Goal: Information Seeking & Learning: Learn about a topic

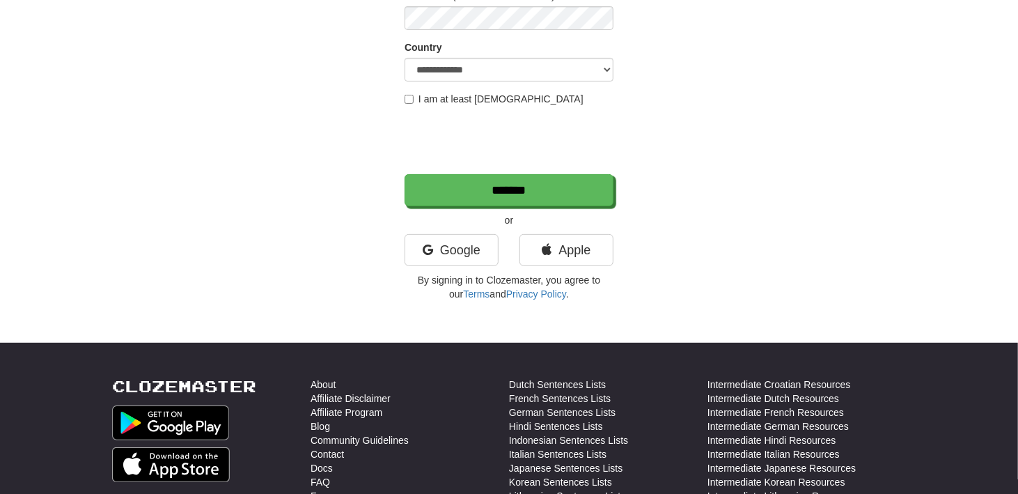
scroll to position [279, 0]
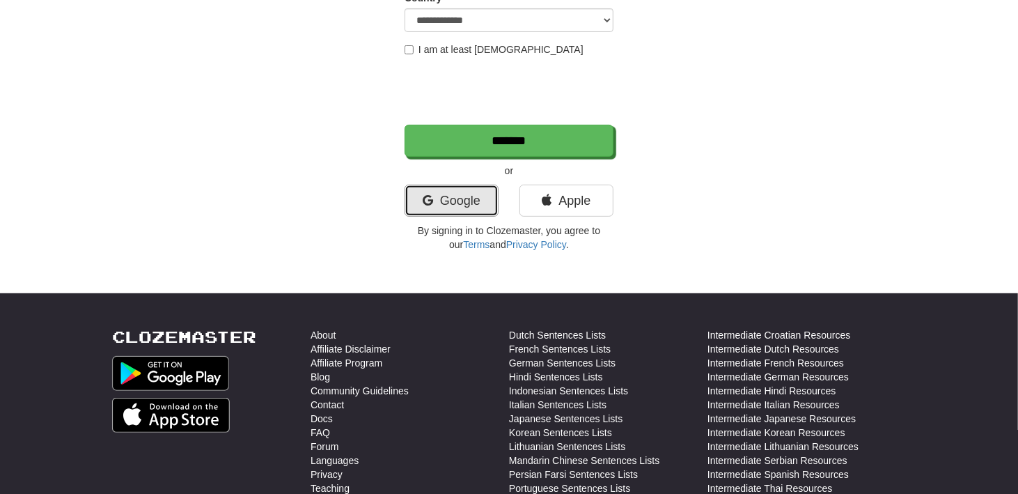
drag, startPoint x: 450, startPoint y: 197, endPoint x: 392, endPoint y: 290, distance: 109.8
click at [450, 197] on link "Google" at bounding box center [452, 201] width 94 height 32
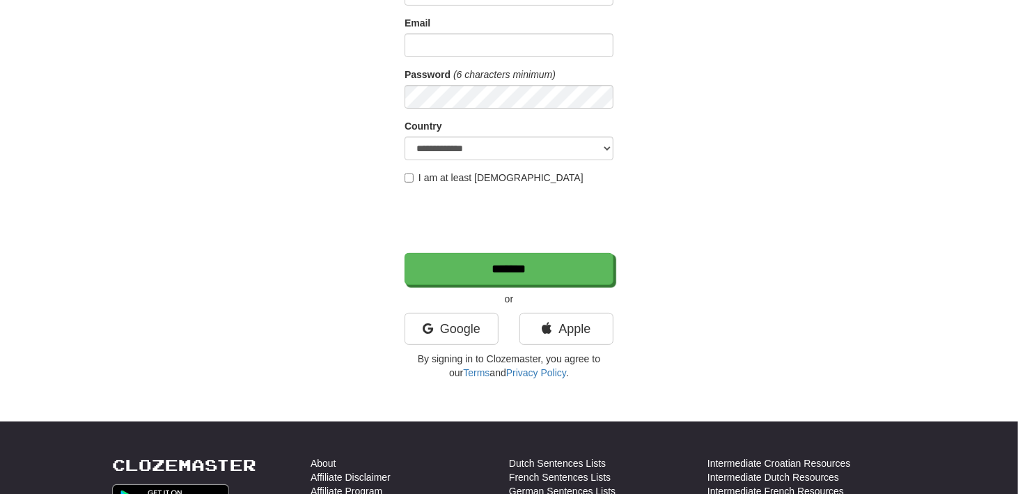
scroll to position [139, 0]
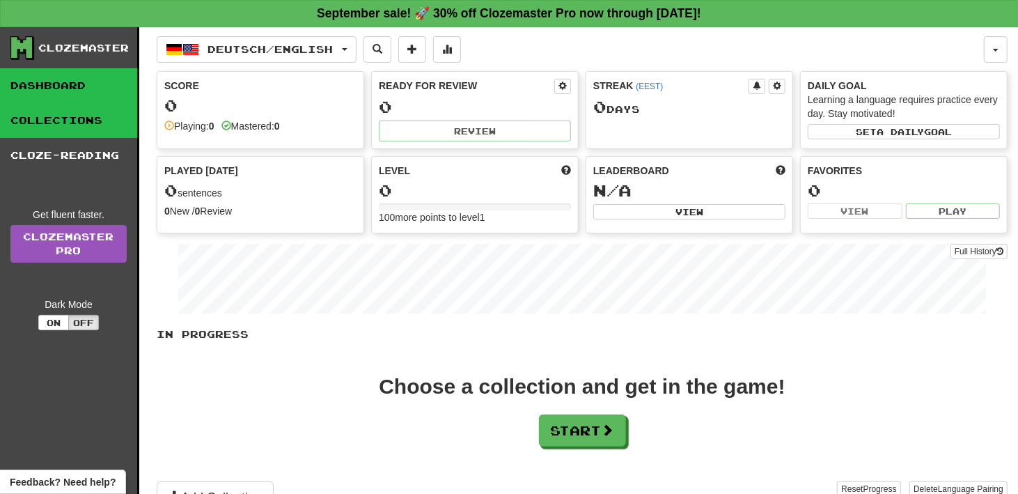
click at [109, 121] on link "Collections" at bounding box center [68, 120] width 137 height 35
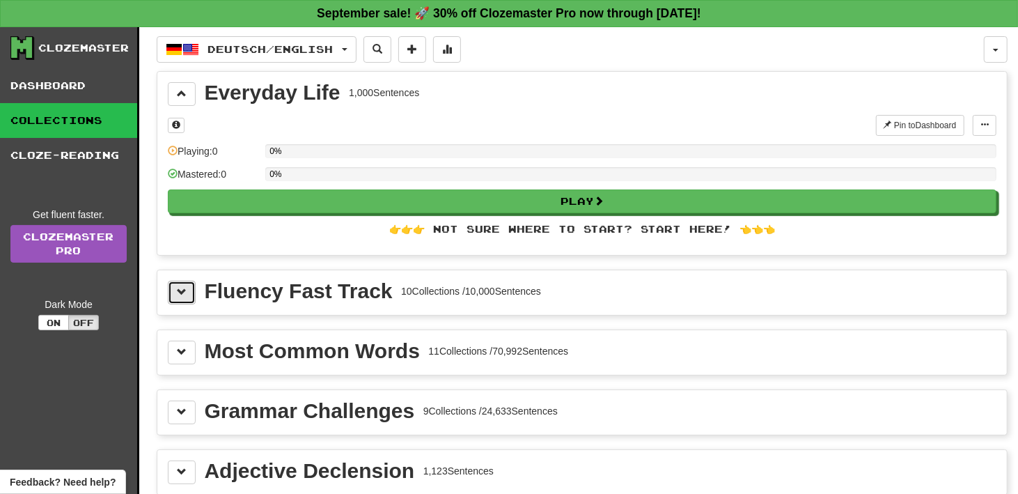
click at [185, 287] on span at bounding box center [182, 292] width 10 height 10
click at [183, 296] on button at bounding box center [182, 293] width 28 height 24
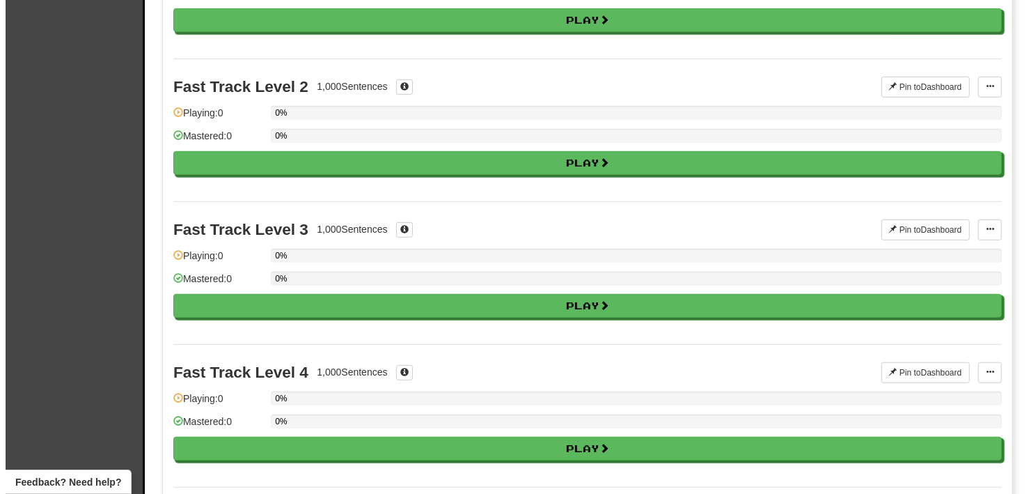
scroll to position [279, 0]
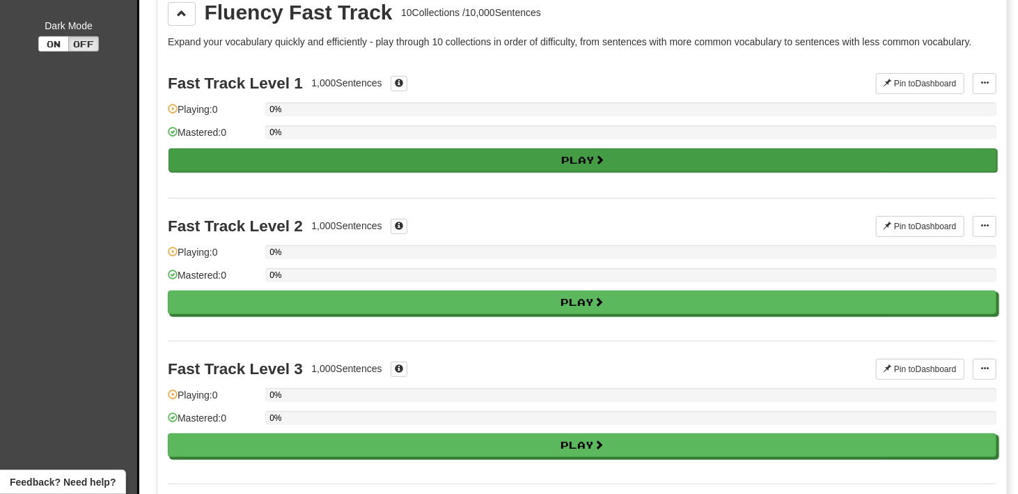
click at [294, 144] on div "0%" at bounding box center [630, 136] width 731 height 23
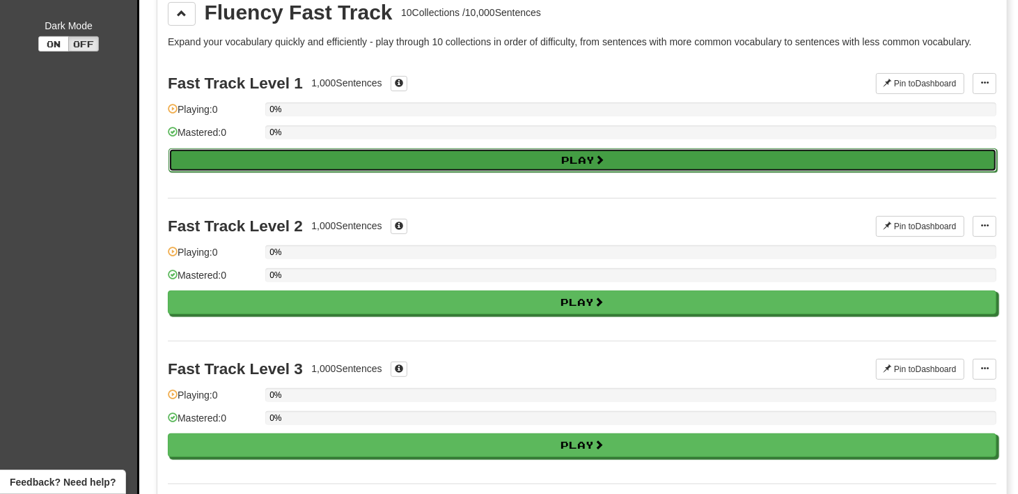
click at [450, 157] on button "Play" at bounding box center [583, 160] width 829 height 24
select select "**"
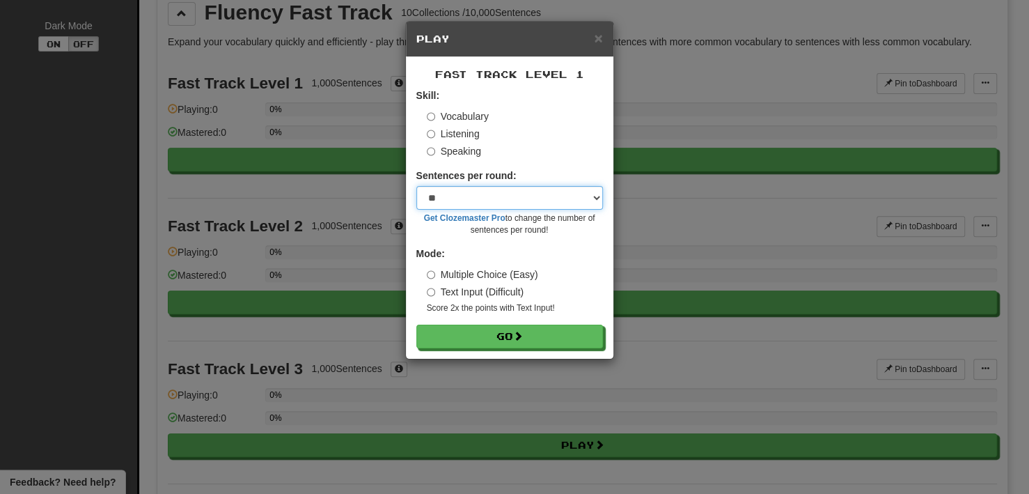
click at [526, 195] on select "* ** ** ** ** ** *** ********" at bounding box center [509, 198] width 187 height 24
click at [522, 201] on select "* ** ** ** ** ** *** ********" at bounding box center [509, 198] width 187 height 24
click at [524, 189] on select "* ** ** ** ** ** *** ********" at bounding box center [509, 198] width 187 height 24
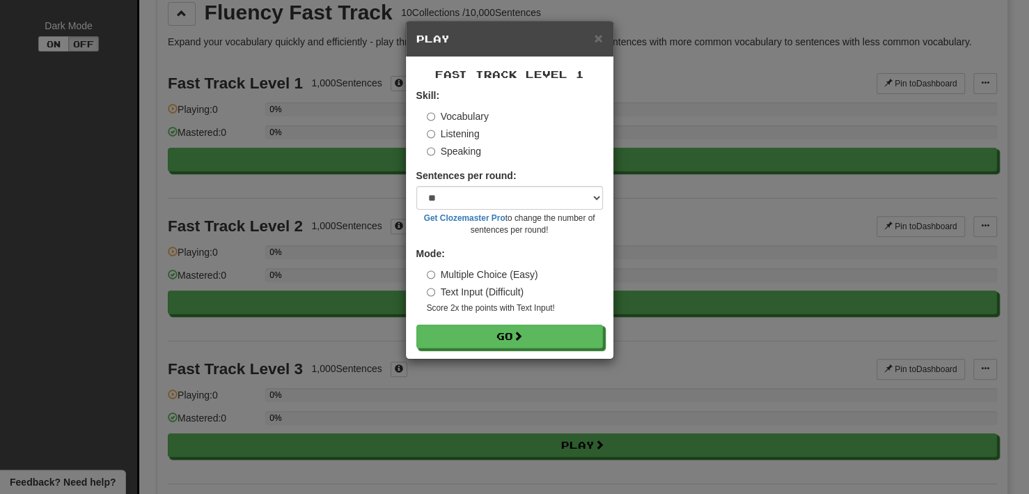
click at [547, 155] on div "Speaking" at bounding box center [515, 151] width 176 height 14
click at [529, 196] on select "* ** ** ** ** ** *** ********" at bounding box center [509, 198] width 187 height 24
click at [446, 62] on div "Fast Track Level 1 Skill: Vocabulary Listening Speaking Sentences per round: * …" at bounding box center [510, 208] width 208 height 302
click at [454, 340] on button "Go" at bounding box center [510, 337] width 187 height 24
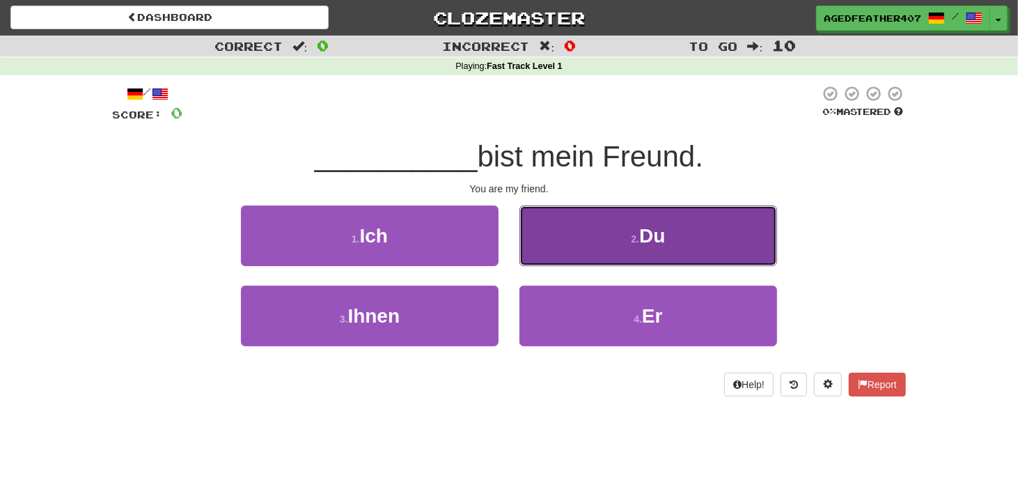
click at [547, 220] on button "2 . Du" at bounding box center [648, 235] width 258 height 61
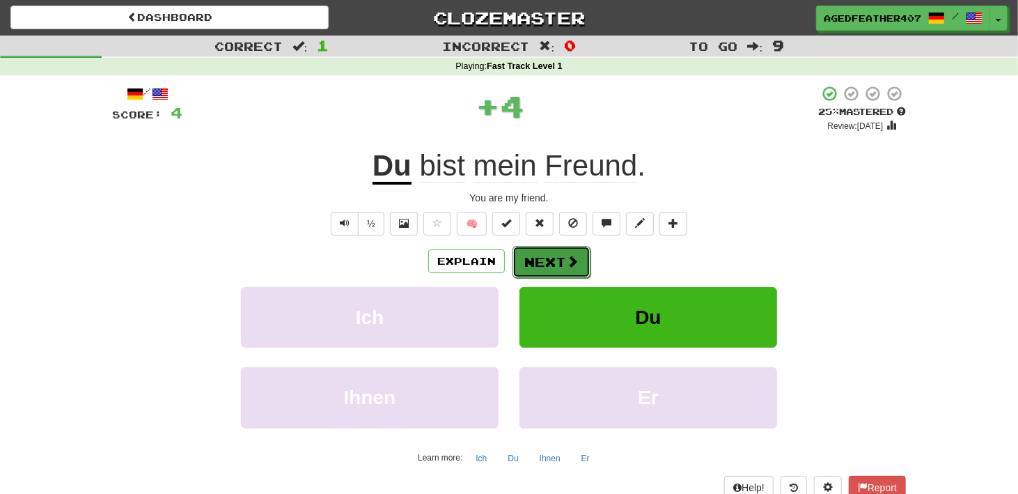
click at [547, 261] on button "Next" at bounding box center [551, 262] width 78 height 32
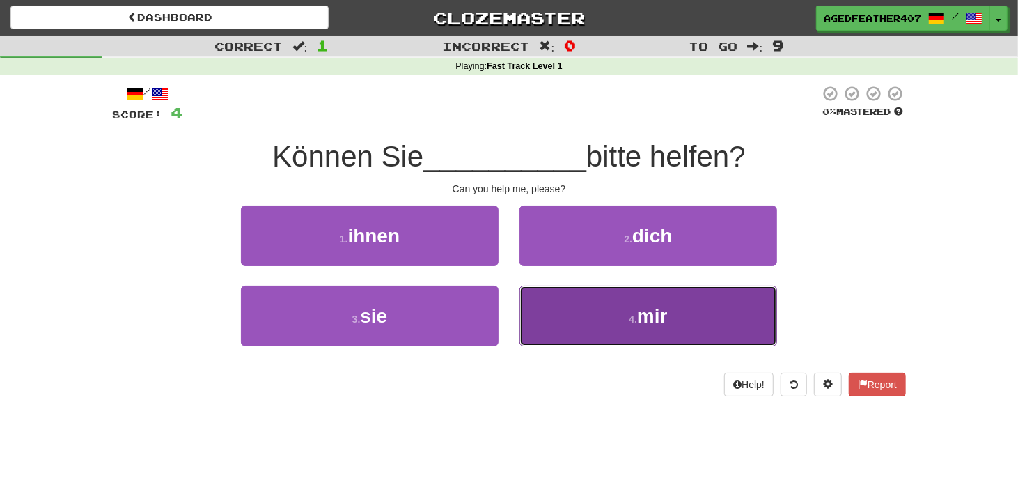
click at [554, 323] on button "4 . mir" at bounding box center [648, 315] width 258 height 61
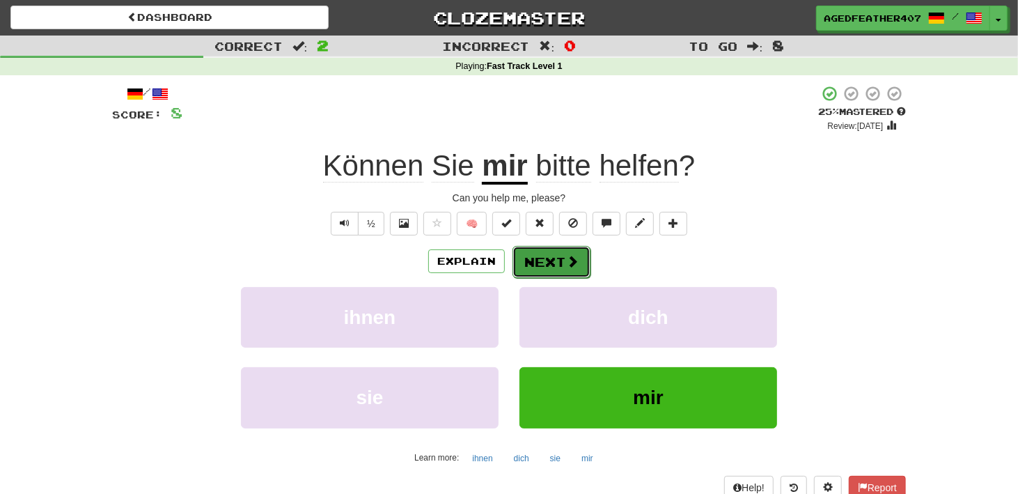
click at [541, 255] on button "Next" at bounding box center [551, 262] width 78 height 32
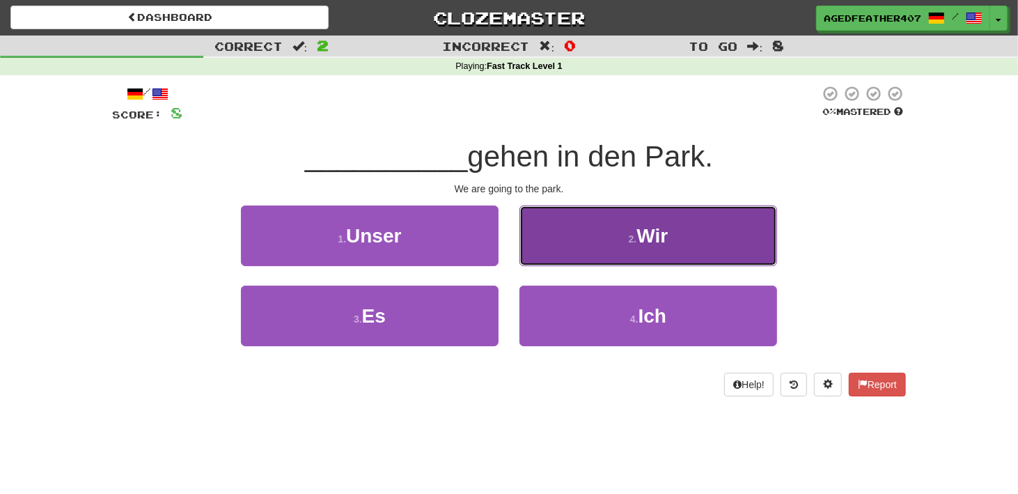
click at [605, 229] on button "2 . Wir" at bounding box center [648, 235] width 258 height 61
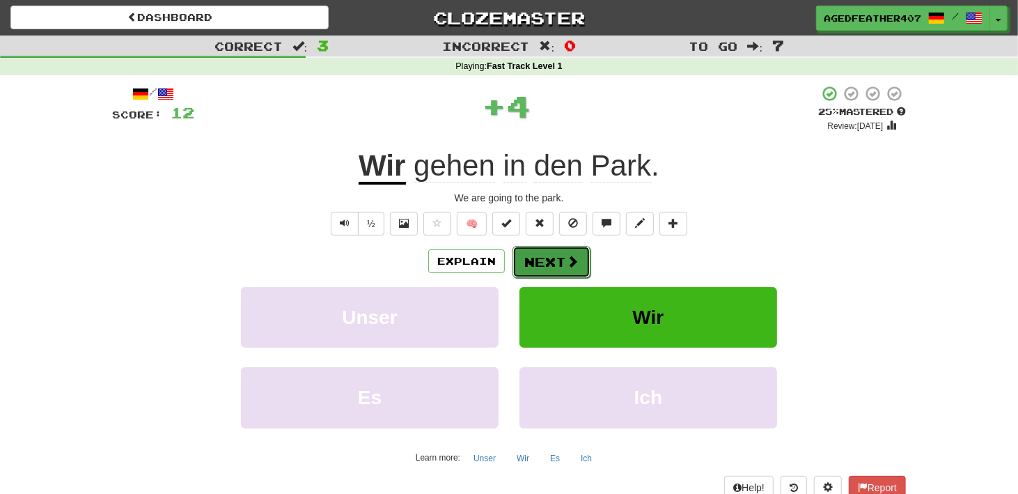
click at [554, 262] on button "Next" at bounding box center [551, 262] width 78 height 32
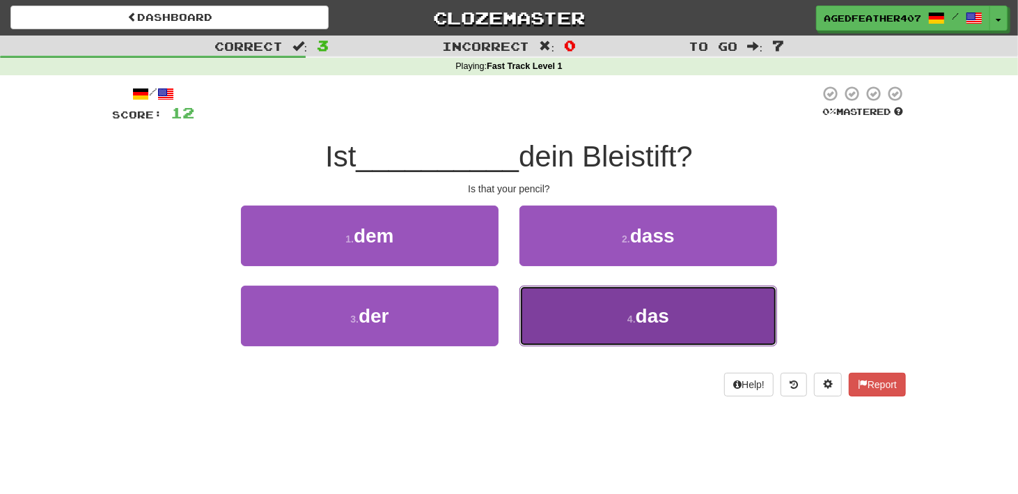
click at [591, 318] on button "4 . das" at bounding box center [648, 315] width 258 height 61
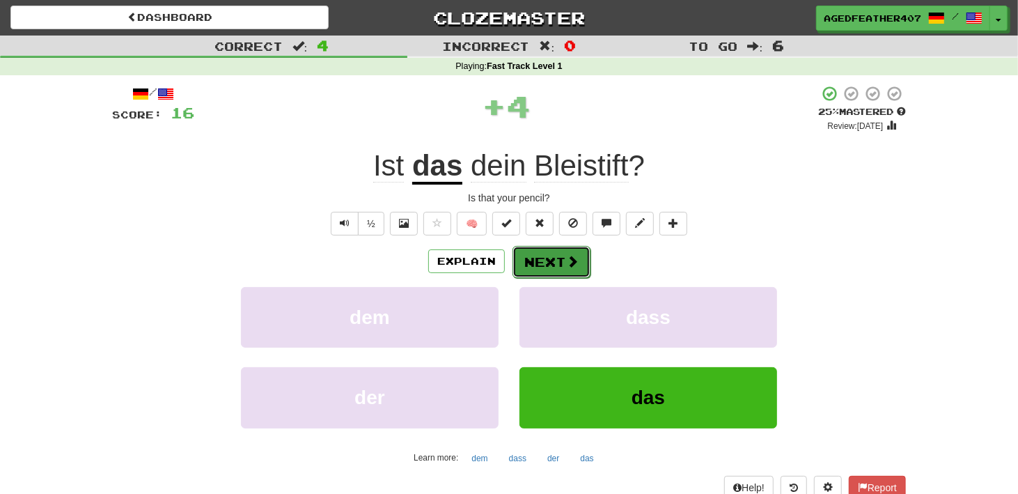
click at [534, 267] on button "Next" at bounding box center [551, 262] width 78 height 32
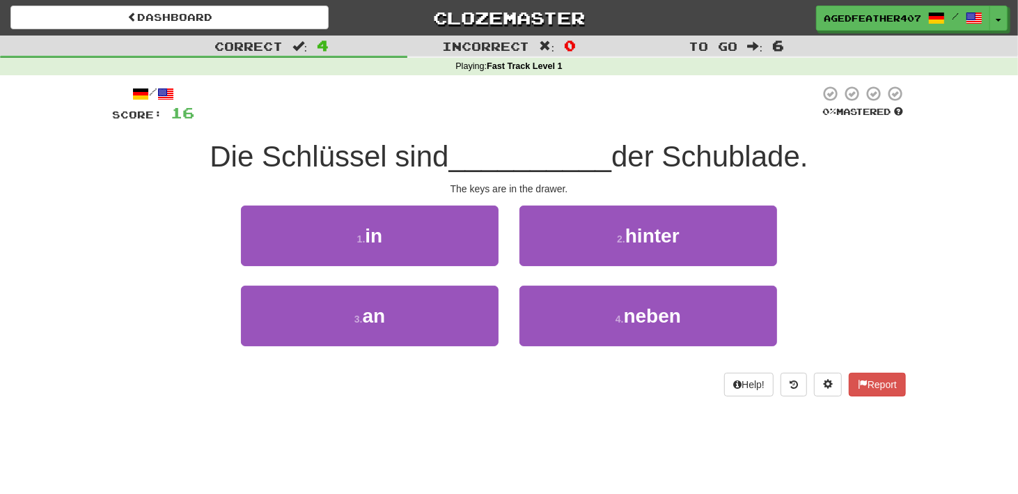
drag, startPoint x: 667, startPoint y: 159, endPoint x: 747, endPoint y: 162, distance: 80.1
click at [829, 159] on div "Die Schlüssel sind __________ der Schublade." at bounding box center [509, 157] width 794 height 38
click at [747, 162] on span "der Schublade." at bounding box center [709, 156] width 197 height 33
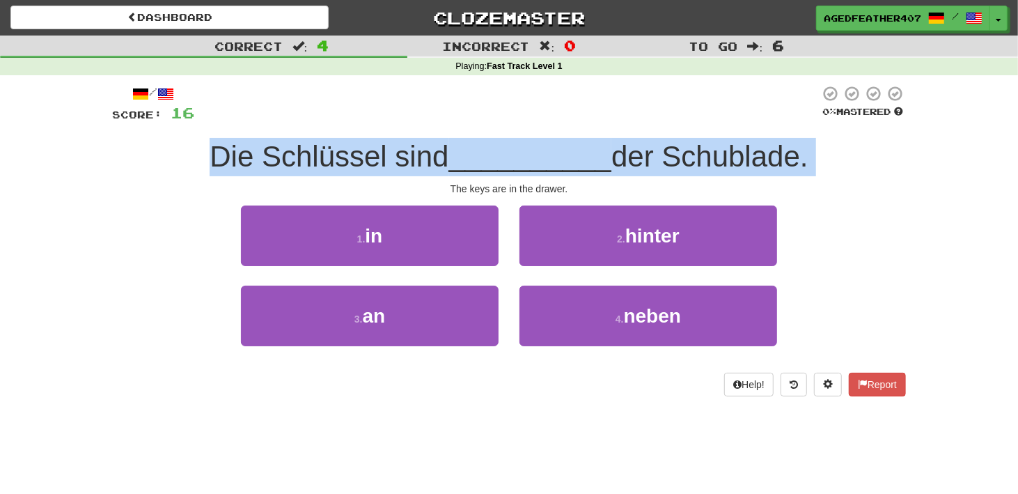
click at [747, 162] on span "der Schublade." at bounding box center [709, 156] width 197 height 33
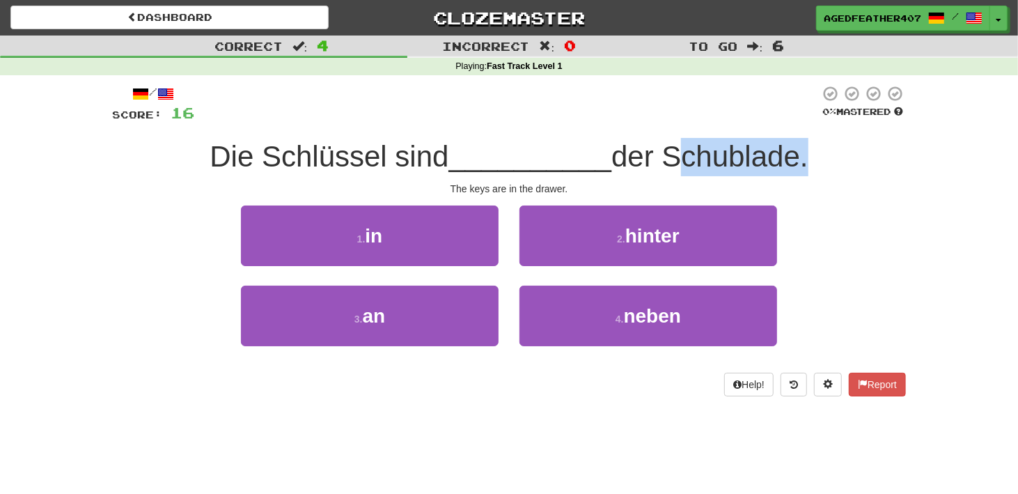
click at [747, 162] on span "der Schublade." at bounding box center [709, 156] width 197 height 33
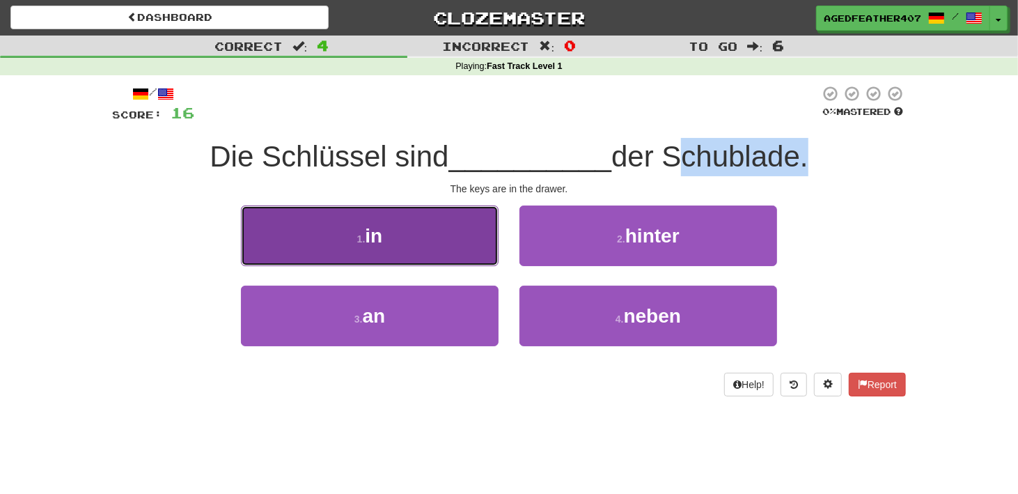
click at [465, 253] on button "1 . in" at bounding box center [370, 235] width 258 height 61
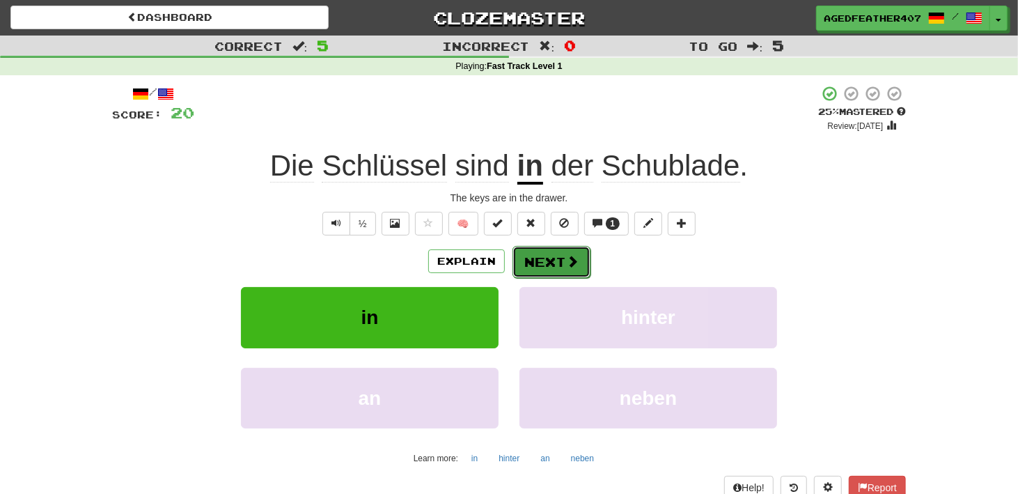
click at [551, 267] on button "Next" at bounding box center [551, 262] width 78 height 32
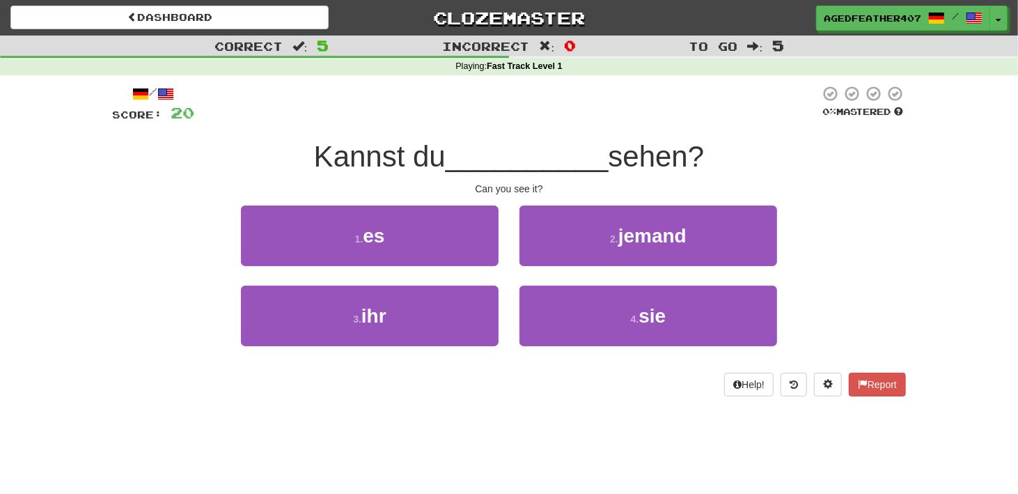
click at [364, 270] on div "1 . es" at bounding box center [369, 245] width 279 height 80
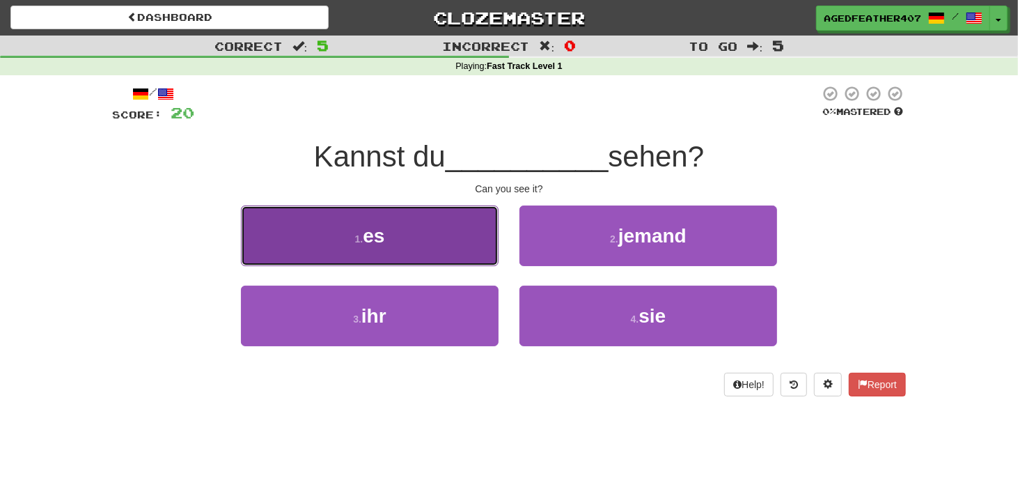
click at [374, 246] on span "es" at bounding box center [374, 236] width 22 height 22
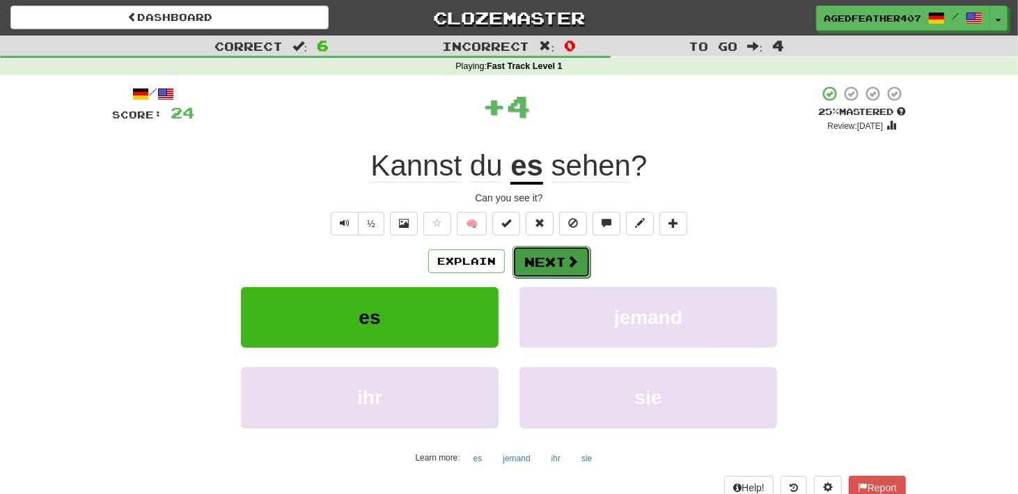
click at [572, 259] on span at bounding box center [572, 261] width 13 height 13
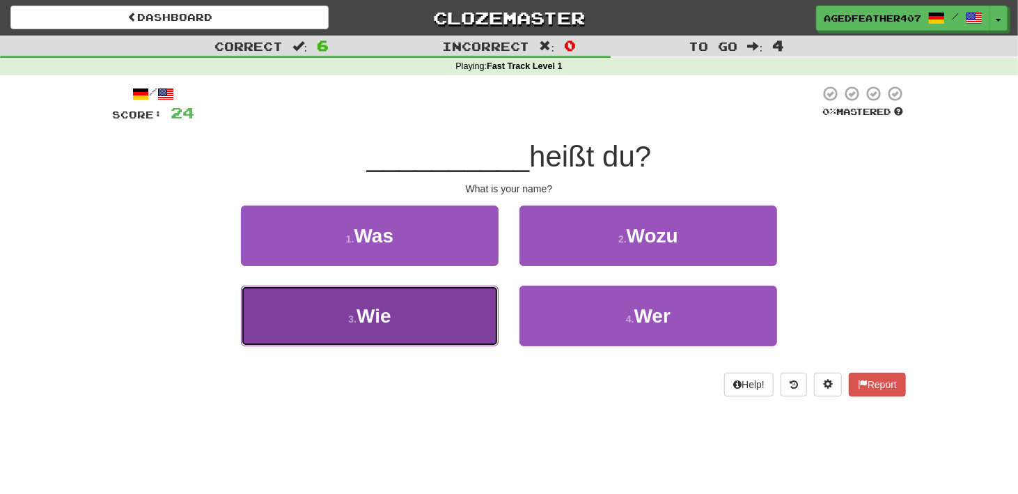
click at [436, 331] on button "3 . Wie" at bounding box center [370, 315] width 258 height 61
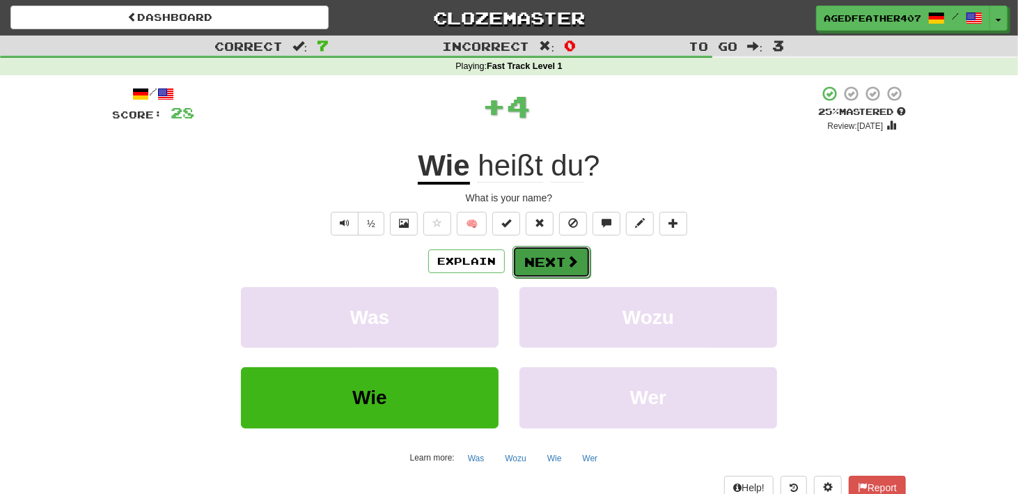
click at [565, 246] on button "Next" at bounding box center [551, 262] width 78 height 32
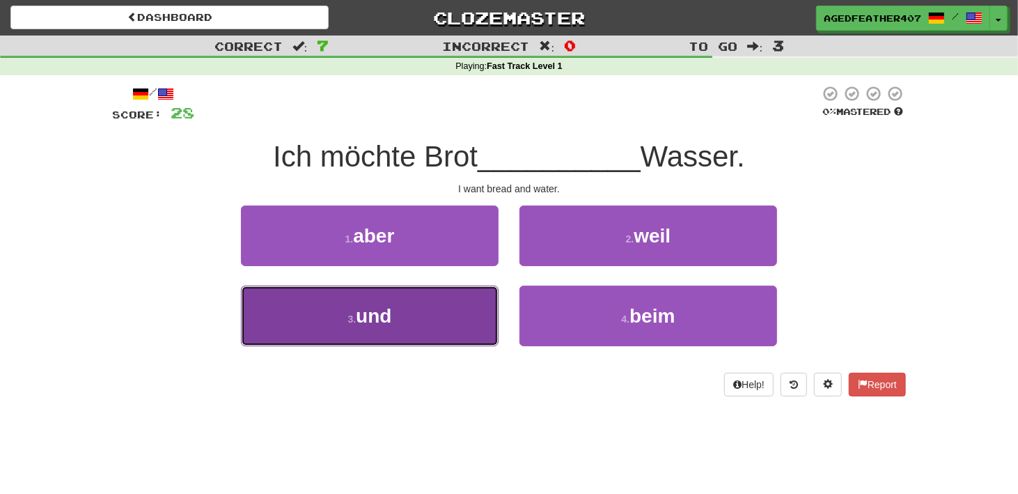
click at [442, 331] on button "3 . und" at bounding box center [370, 315] width 258 height 61
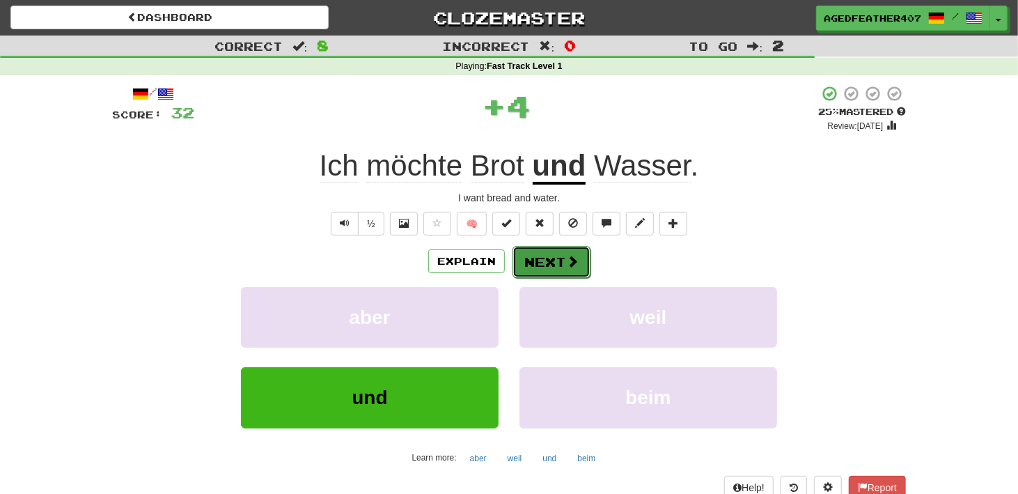
click at [572, 250] on button "Next" at bounding box center [551, 262] width 78 height 32
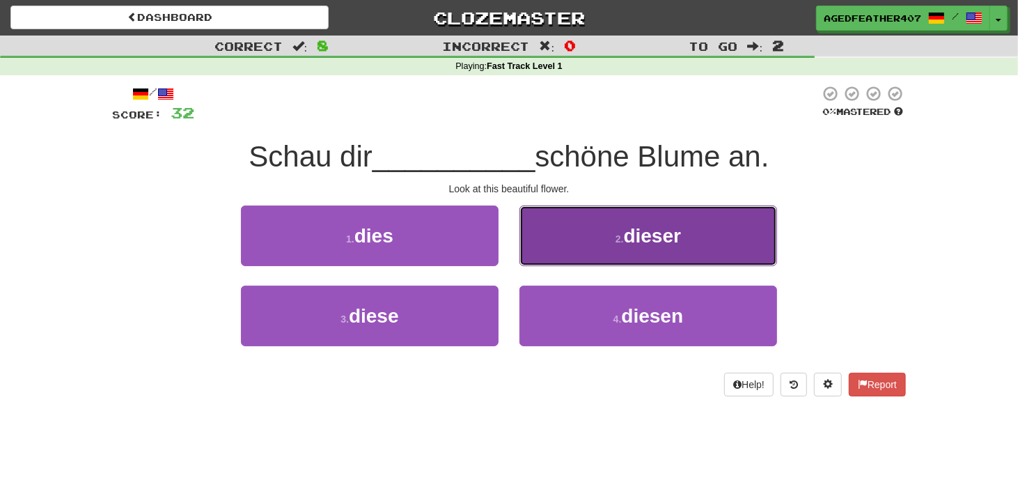
click at [632, 245] on span "dieser" at bounding box center [653, 236] width 58 height 22
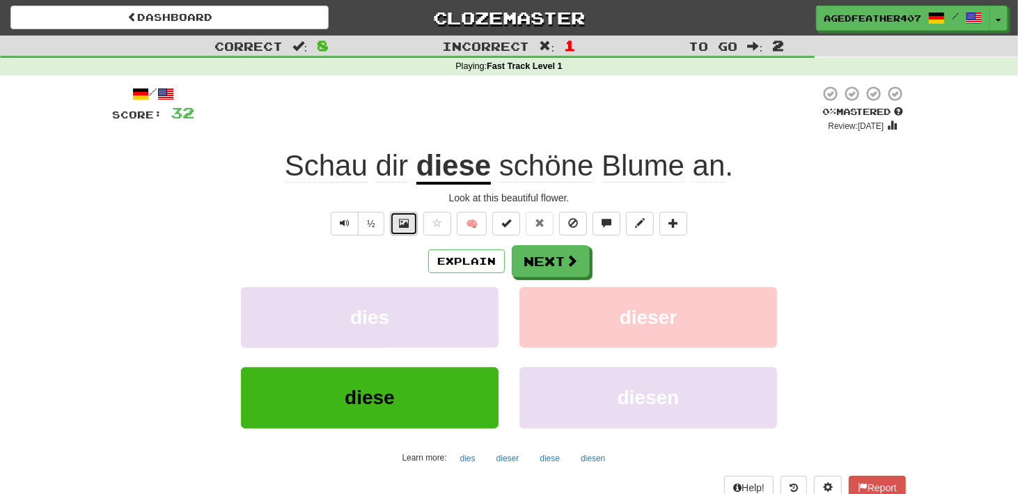
click at [398, 227] on button at bounding box center [404, 224] width 28 height 24
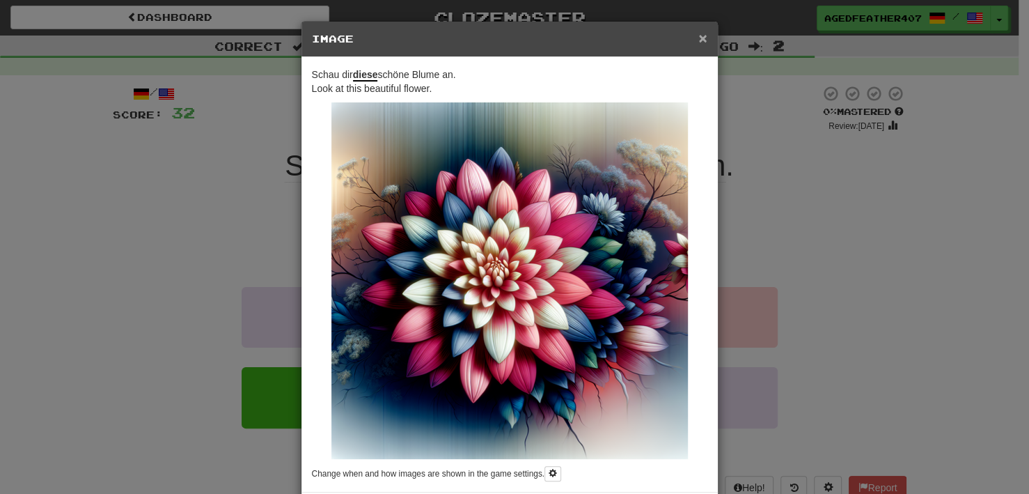
click at [698, 38] on span "×" at bounding box center [702, 38] width 8 height 16
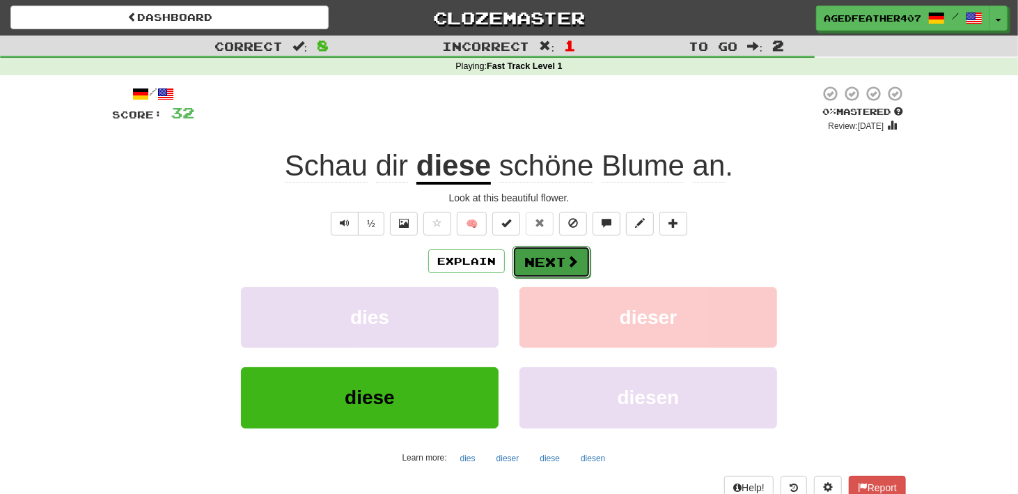
click at [535, 253] on button "Next" at bounding box center [551, 262] width 78 height 32
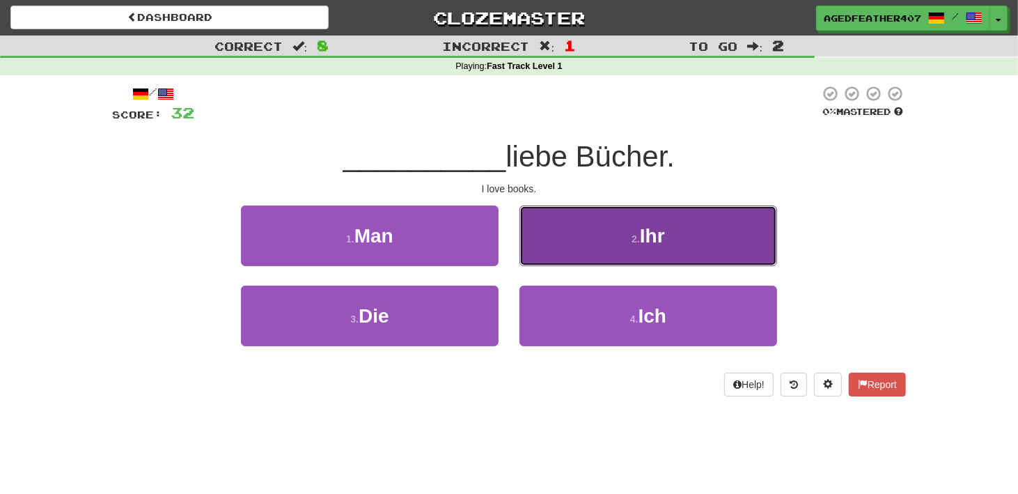
click at [595, 249] on button "2 . Ihr" at bounding box center [648, 235] width 258 height 61
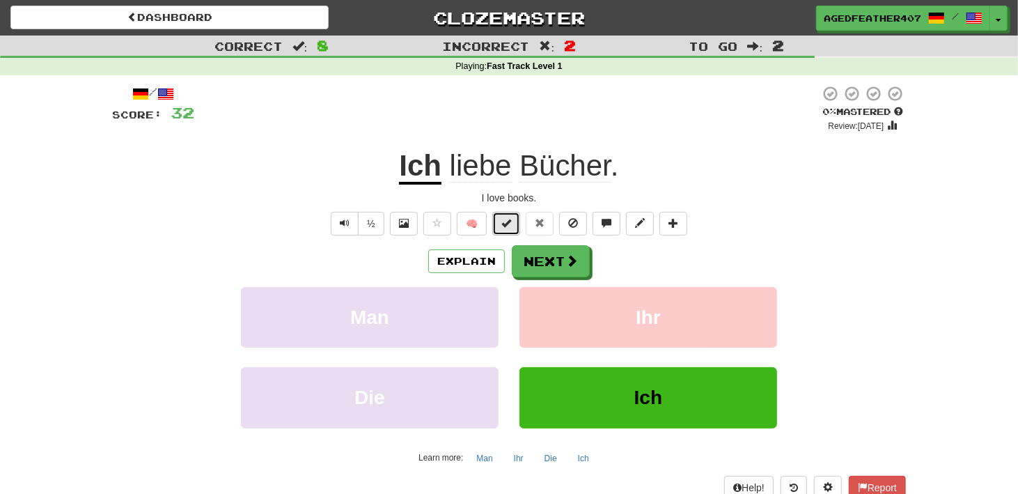
click at [509, 224] on span at bounding box center [506, 223] width 10 height 10
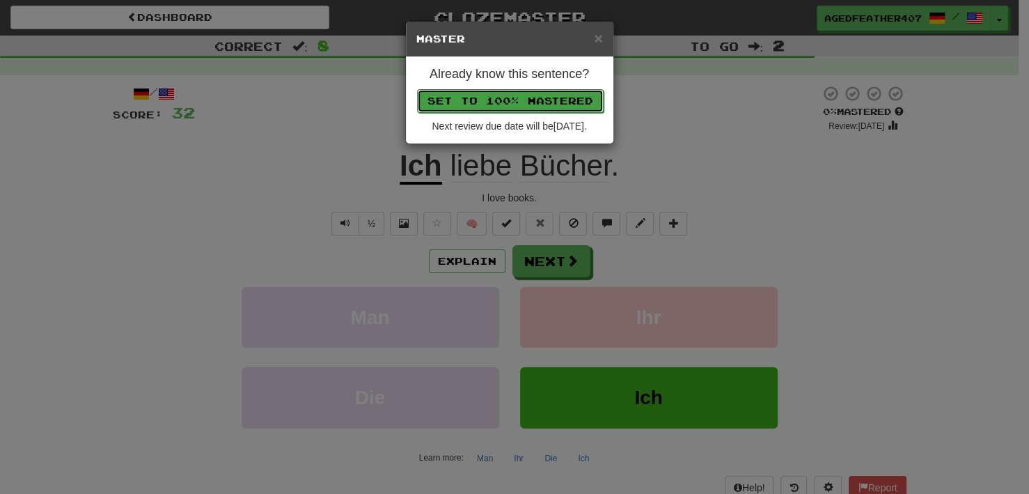
click at [506, 109] on button "Set to 100% Mastered" at bounding box center [510, 101] width 187 height 24
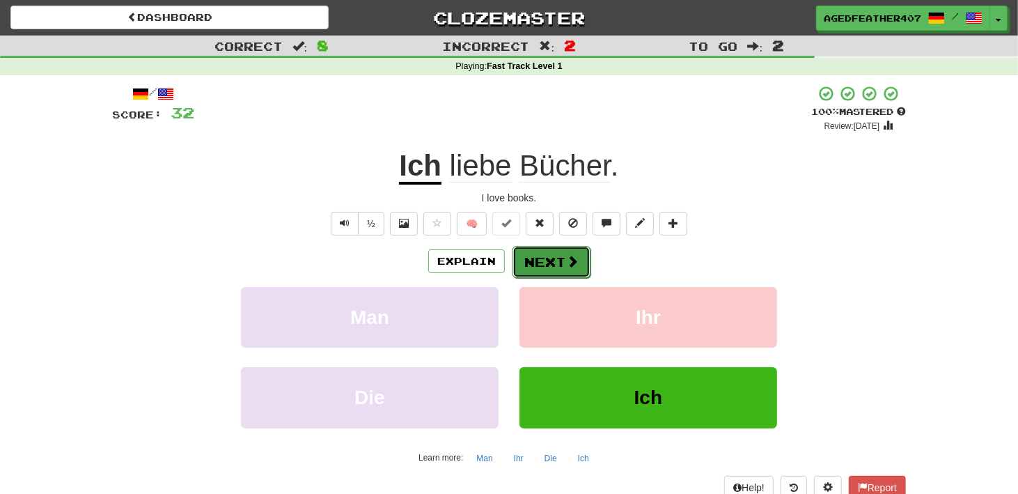
click at [549, 261] on button "Next" at bounding box center [551, 262] width 78 height 32
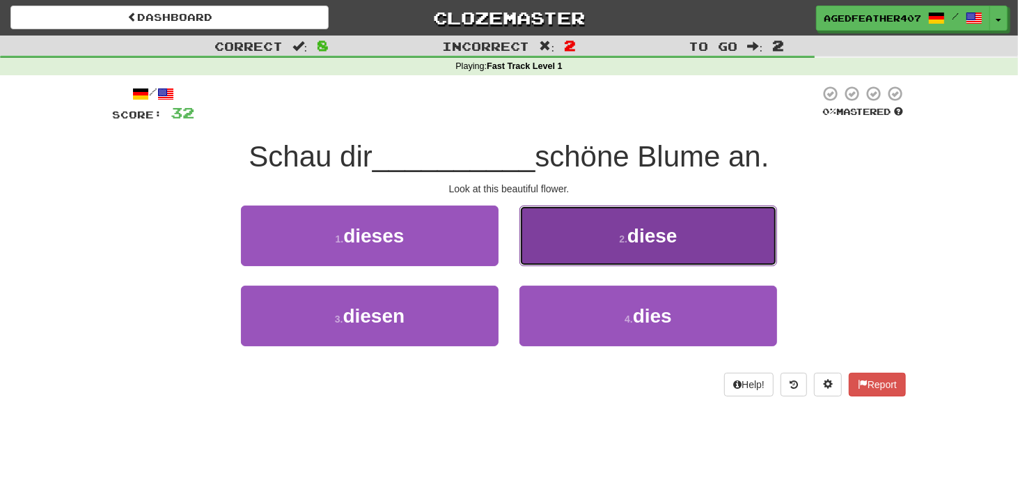
click at [636, 225] on span "diese" at bounding box center [652, 236] width 50 height 22
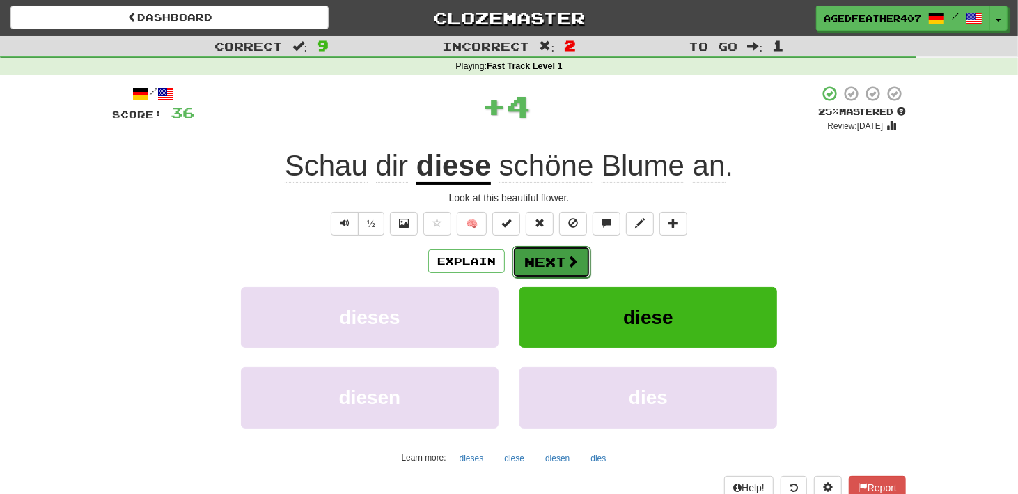
click at [545, 247] on button "Next" at bounding box center [551, 262] width 78 height 32
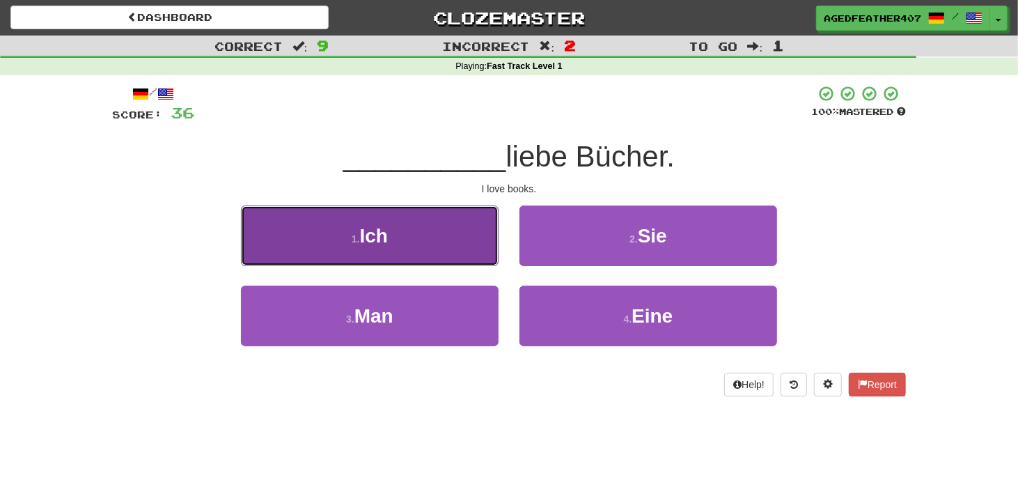
click at [441, 244] on button "1 . Ich" at bounding box center [370, 235] width 258 height 61
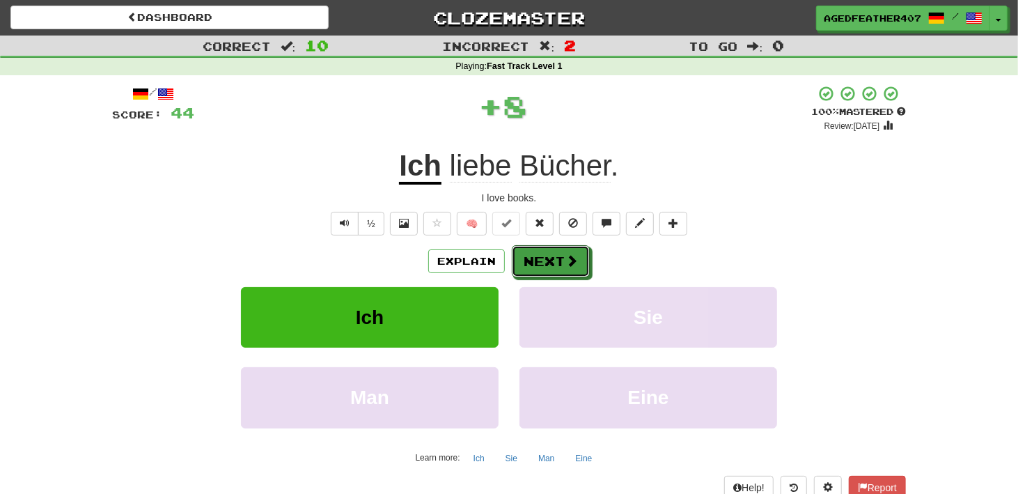
click at [526, 253] on button "Next" at bounding box center [551, 261] width 78 height 32
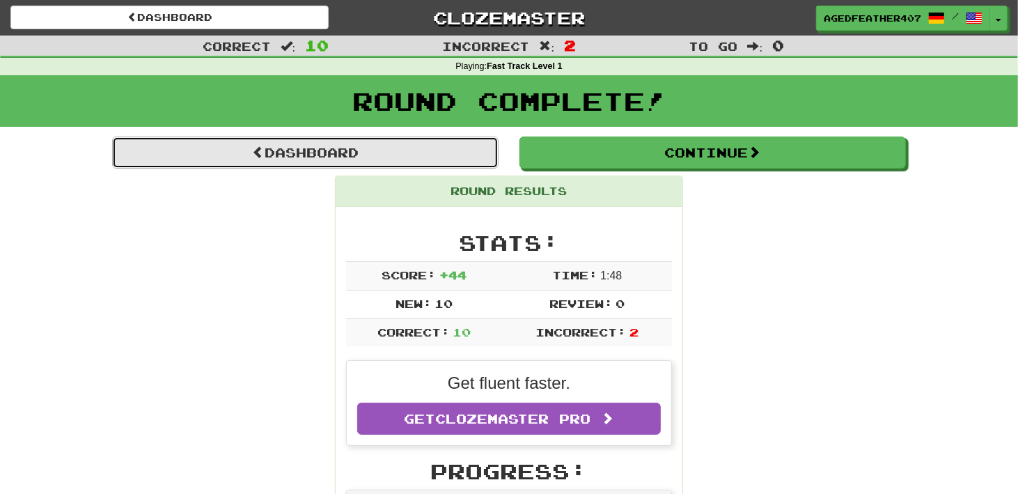
click at [396, 149] on link "Dashboard" at bounding box center [305, 152] width 386 height 32
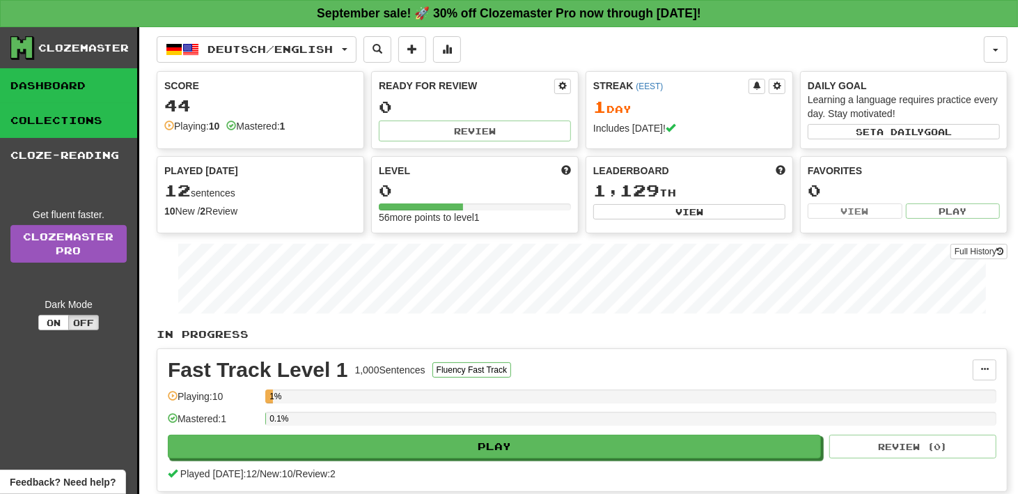
click at [48, 114] on link "Collections" at bounding box center [68, 120] width 137 height 35
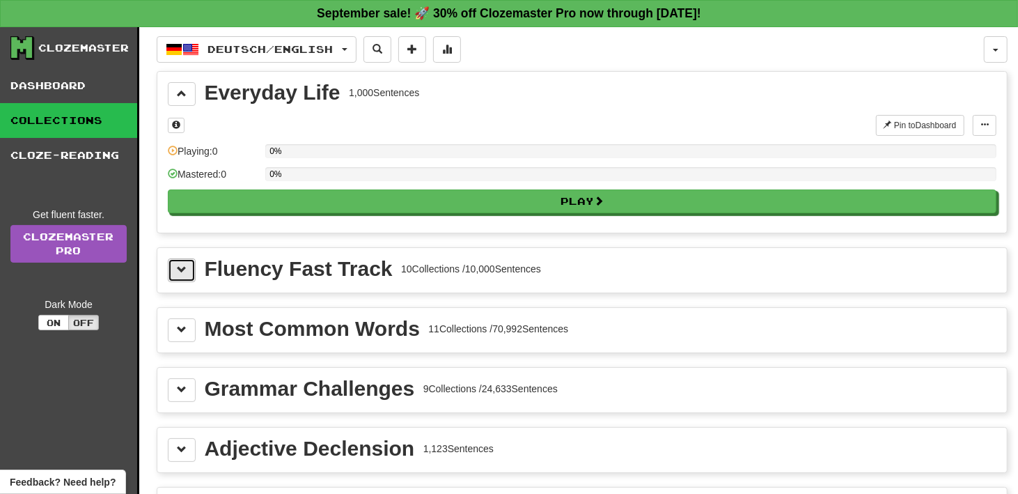
click at [188, 274] on button at bounding box center [182, 270] width 28 height 24
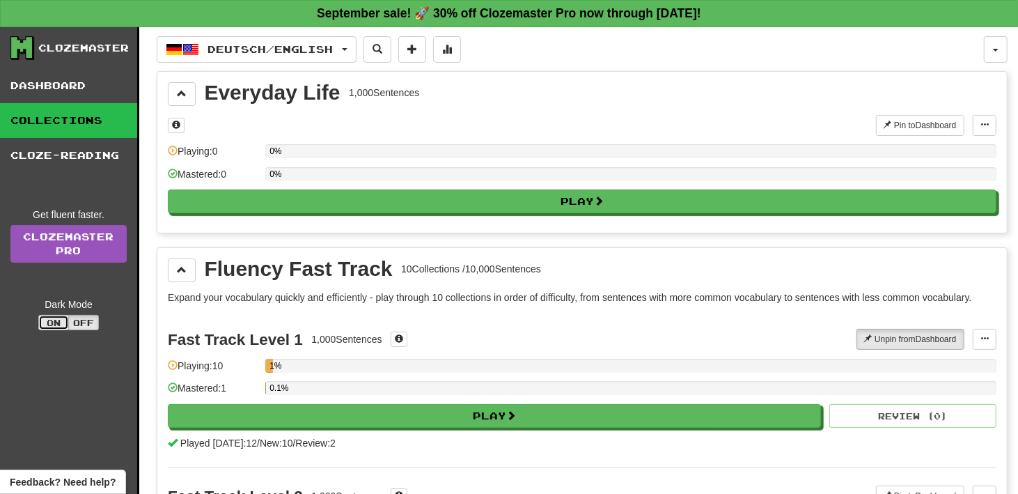
click at [47, 315] on button "On" at bounding box center [53, 322] width 31 height 15
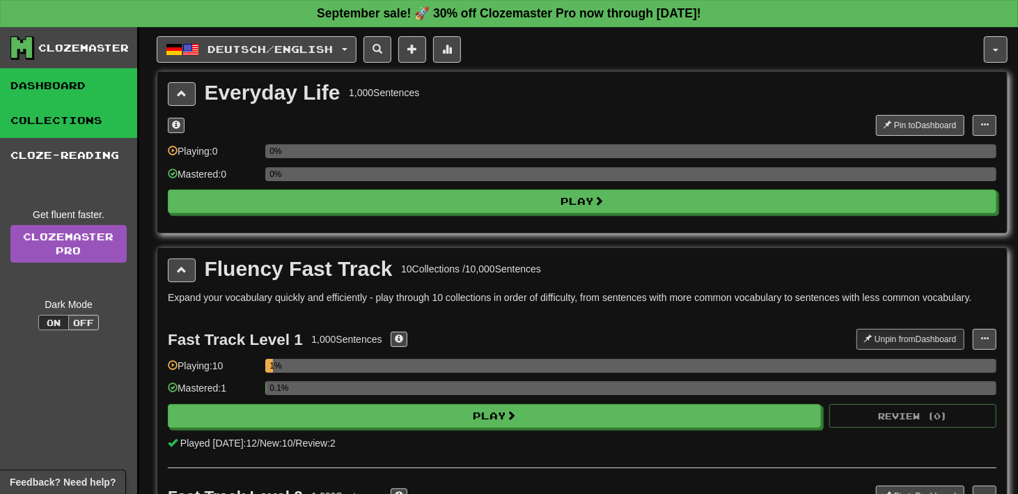
click at [62, 83] on link "Dashboard" at bounding box center [68, 85] width 137 height 35
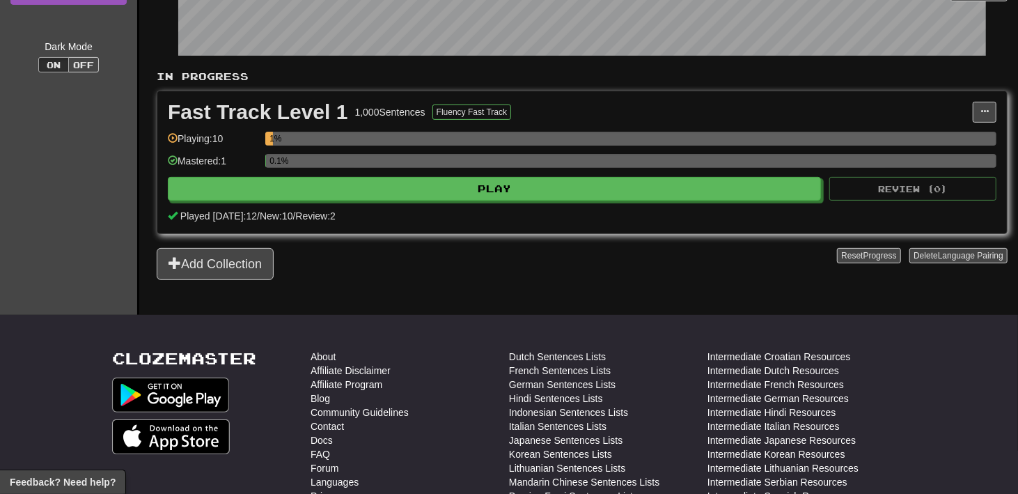
scroll to position [279, 0]
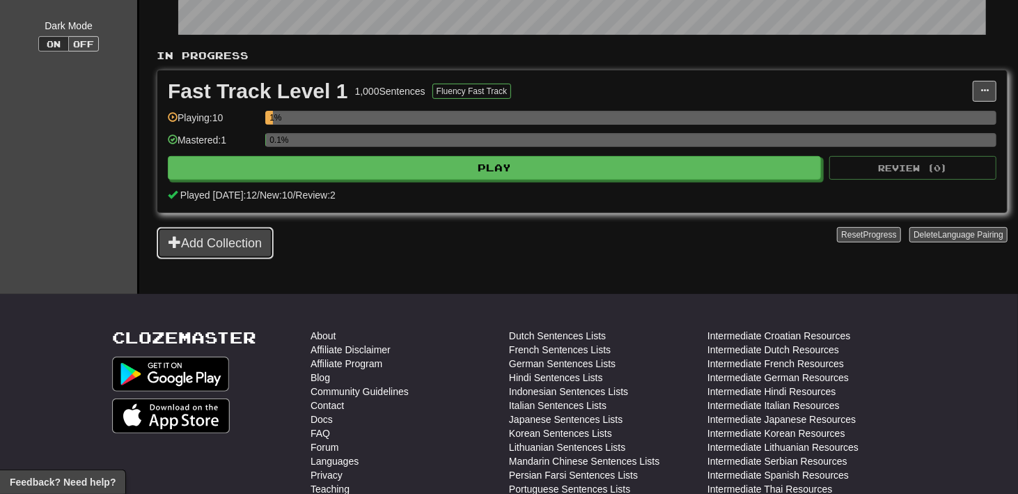
click at [237, 234] on button "Add Collection" at bounding box center [215, 243] width 117 height 32
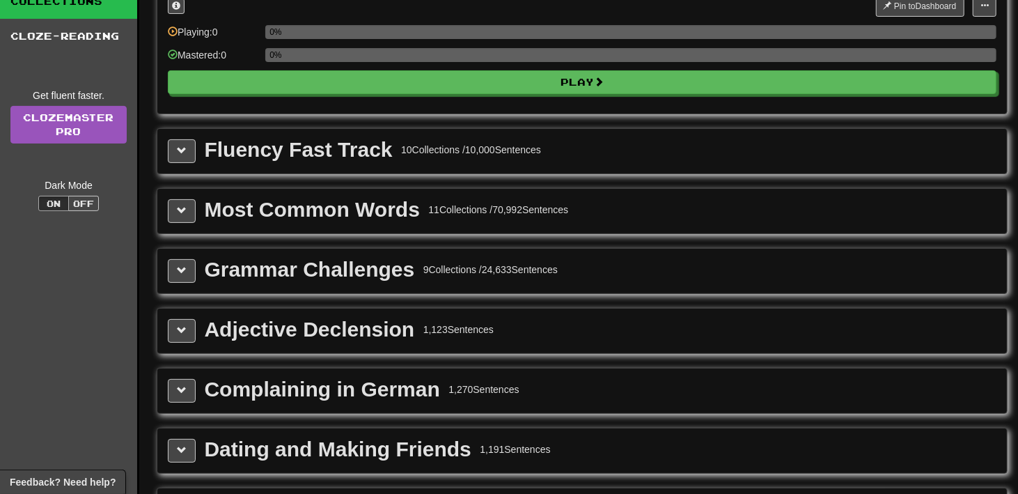
scroll to position [139, 0]
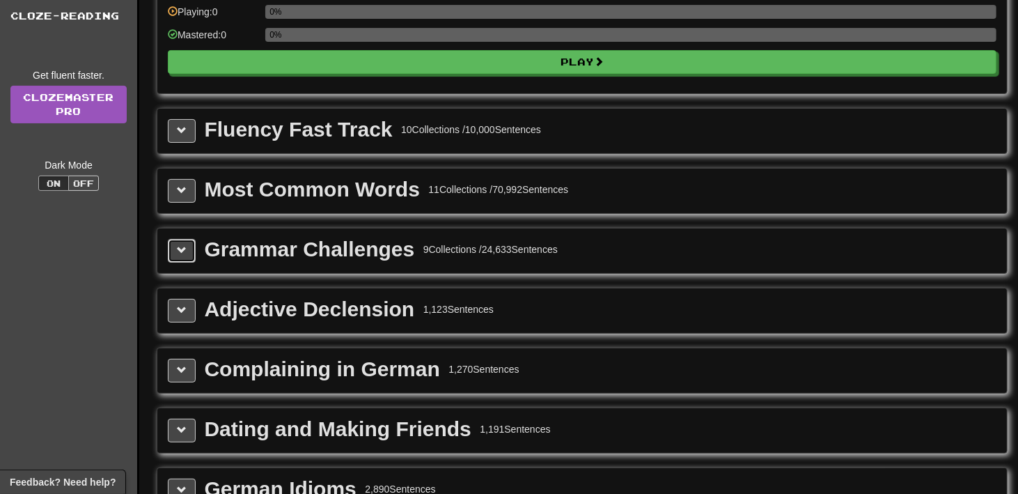
click at [178, 249] on span at bounding box center [182, 250] width 10 height 10
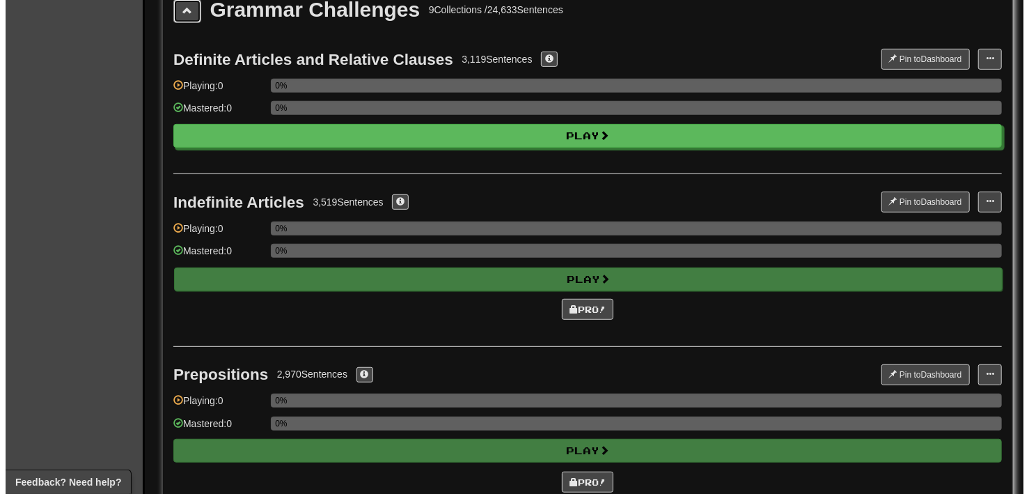
scroll to position [279, 0]
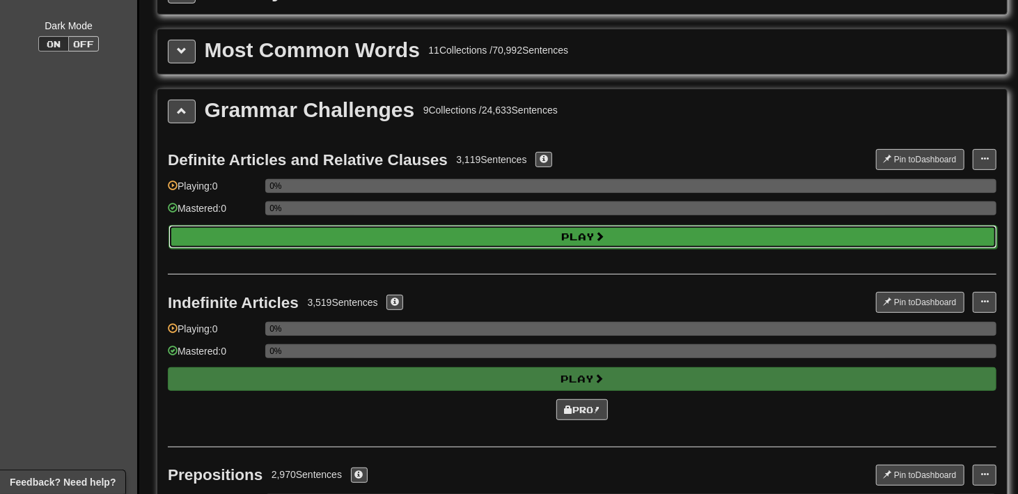
click at [320, 226] on button "Play" at bounding box center [583, 237] width 829 height 24
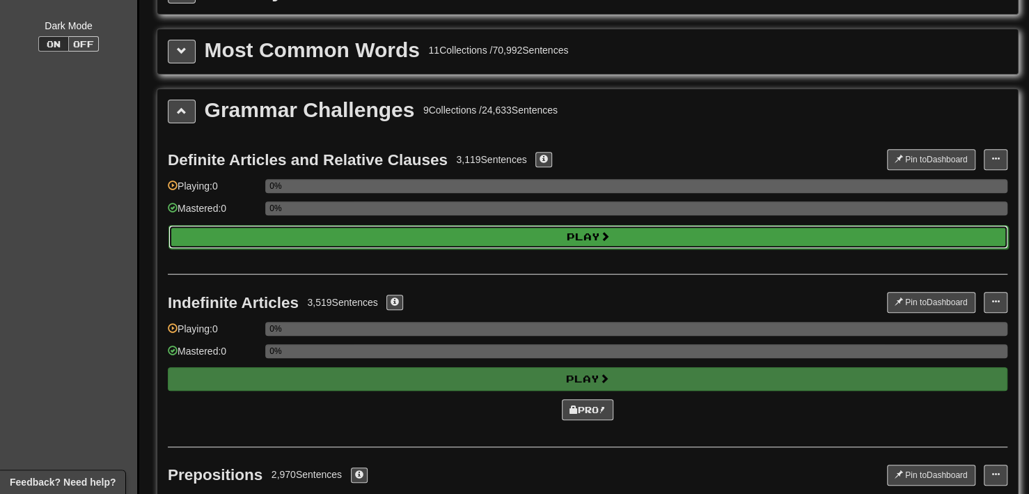
select select "**"
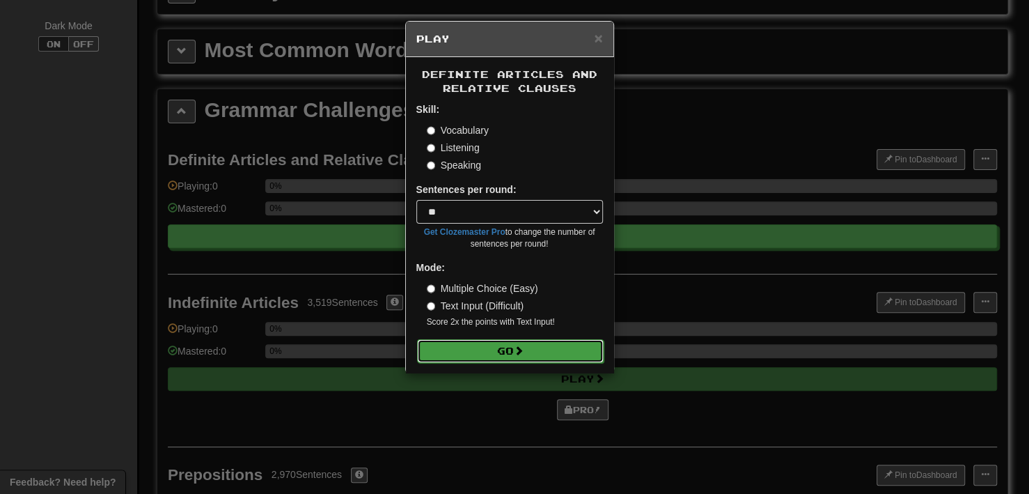
click at [478, 348] on button "Go" at bounding box center [510, 351] width 187 height 24
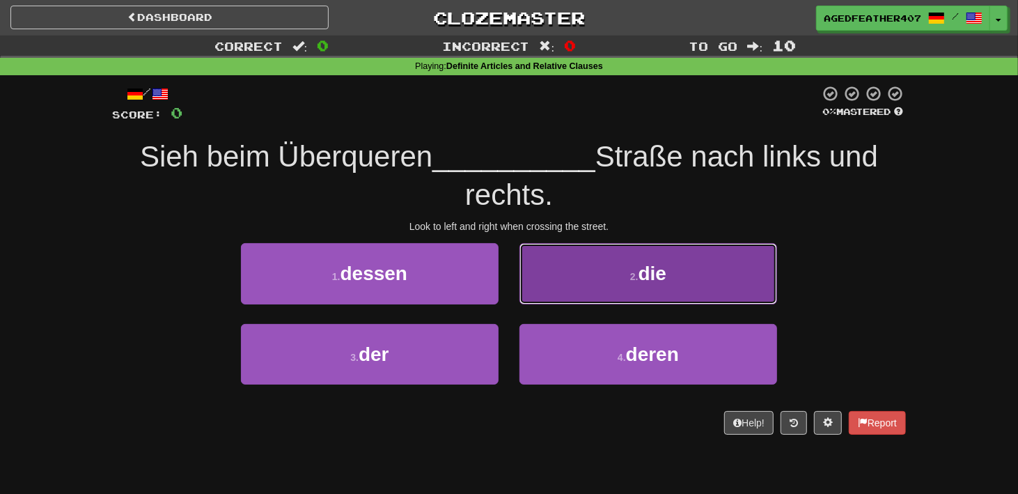
click at [615, 266] on button "2 . die" at bounding box center [648, 273] width 258 height 61
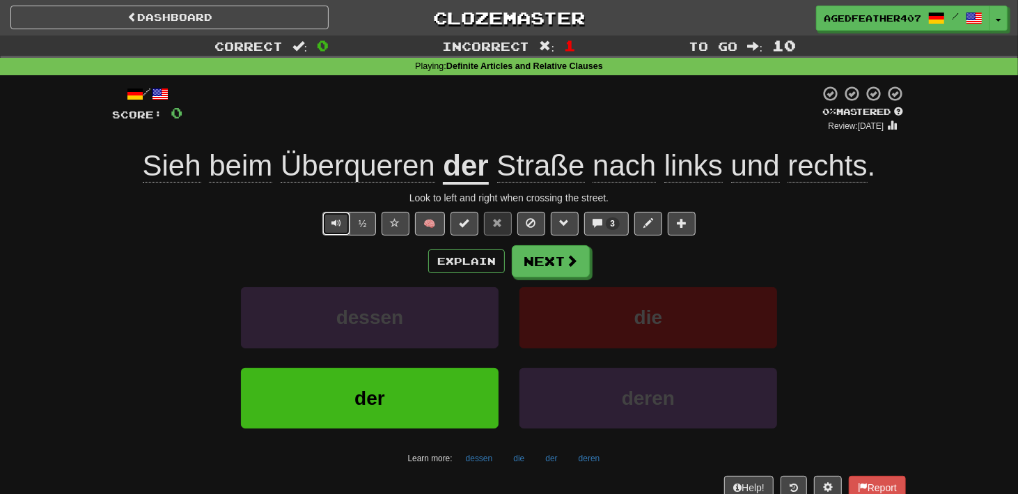
click at [334, 219] on span "Text-to-speech controls" at bounding box center [336, 223] width 10 height 10
click at [548, 263] on button "Next" at bounding box center [551, 262] width 78 height 32
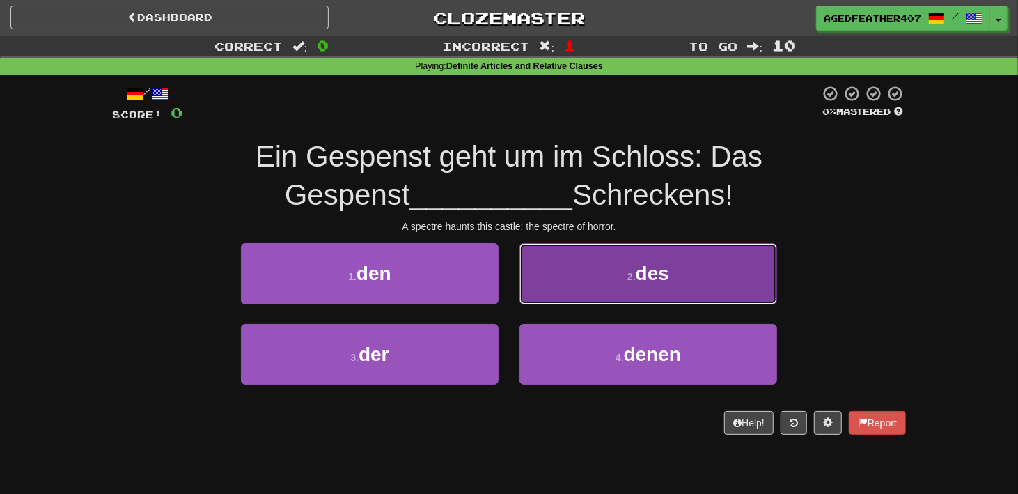
click at [563, 265] on button "2 . des" at bounding box center [648, 273] width 258 height 61
